Goal: Task Accomplishment & Management: Manage account settings

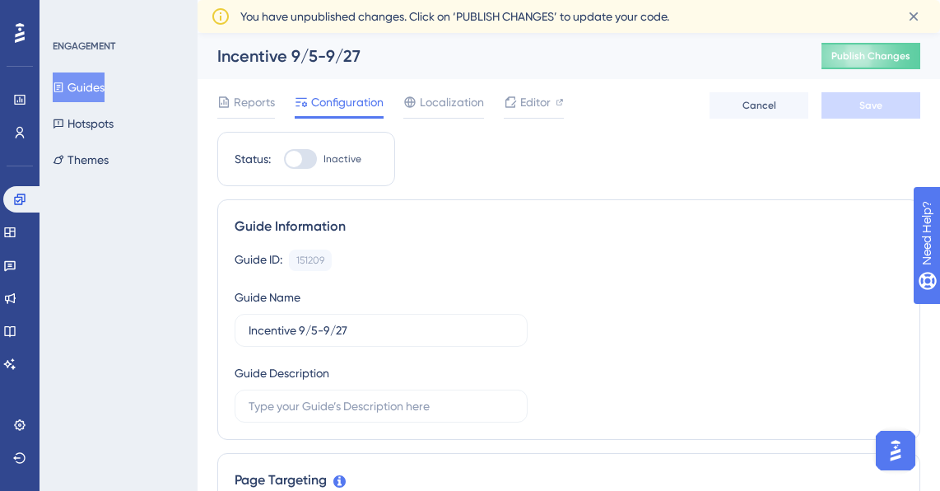
drag, startPoint x: 21, startPoint y: 38, endPoint x: 25, endPoint y: 26, distance: 12.8
click at [24, 30] on icon at bounding box center [20, 32] width 10 height 21
click at [28, 26] on div at bounding box center [20, 33] width 26 height 26
click at [17, 205] on icon at bounding box center [19, 199] width 13 height 13
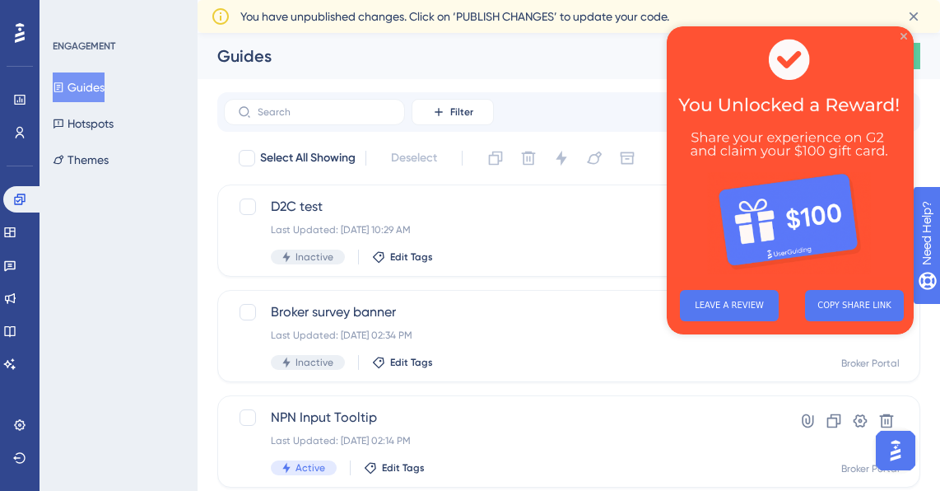
click at [904, 35] on icon "Close Preview" at bounding box center [904, 36] width 7 height 7
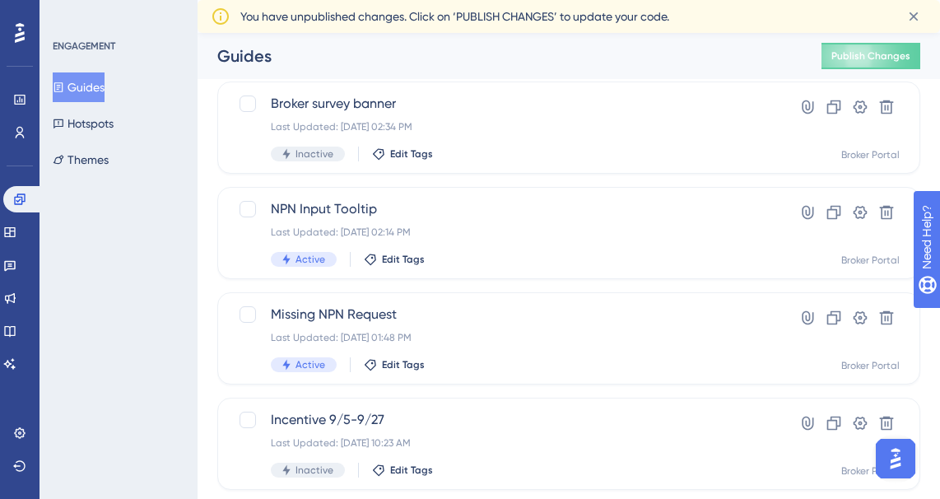
scroll to position [280, 0]
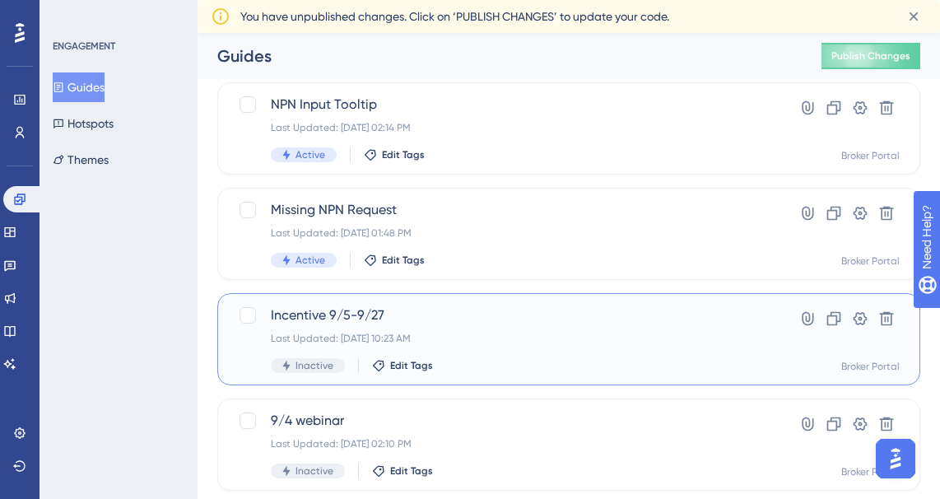
click at [519, 333] on div "Last Updated: [DATE] 10:23 AM" at bounding box center [503, 338] width 464 height 13
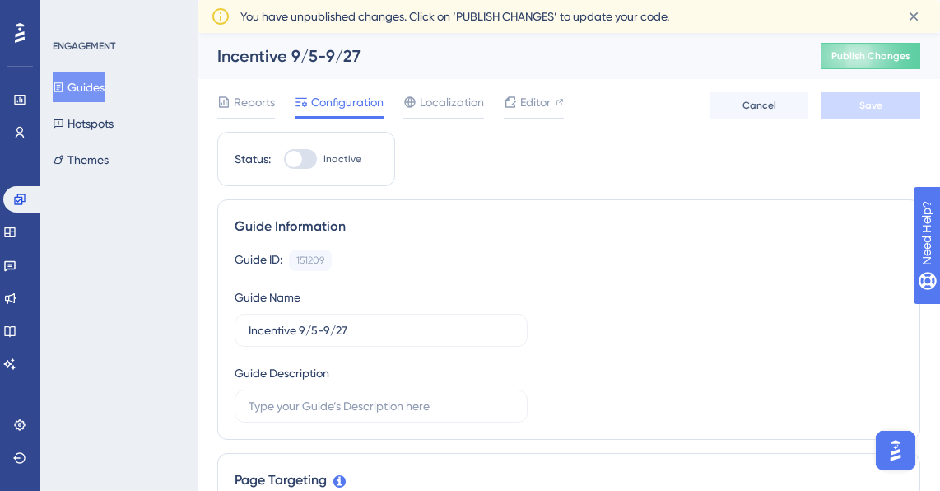
click at [309, 149] on div at bounding box center [300, 159] width 33 height 20
click at [284, 159] on input "Inactive" at bounding box center [283, 159] width 1 height 1
checkbox input "true"
click at [873, 105] on span "Save" at bounding box center [870, 105] width 23 height 13
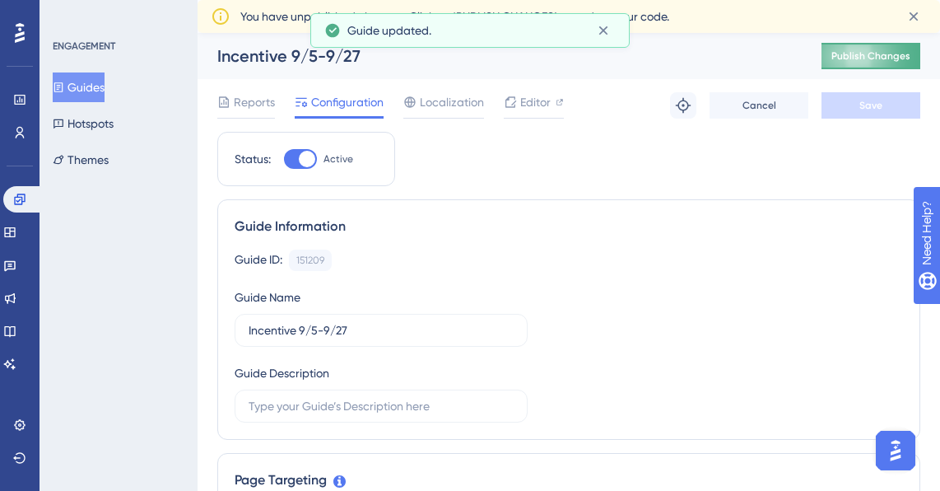
click at [878, 60] on span "Publish Changes" at bounding box center [870, 55] width 79 height 13
